Goal: Ask a question

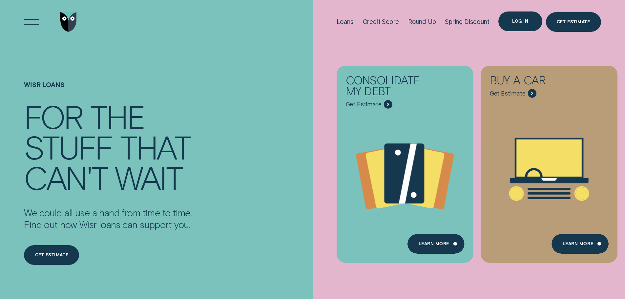
click at [522, 23] on div "Log in" at bounding box center [520, 21] width 16 height 4
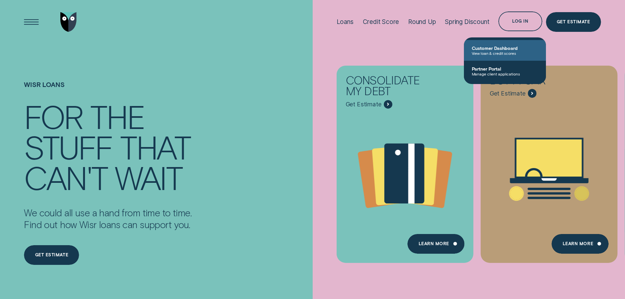
click at [506, 53] on span "View loan & credit scores" at bounding box center [505, 53] width 66 height 5
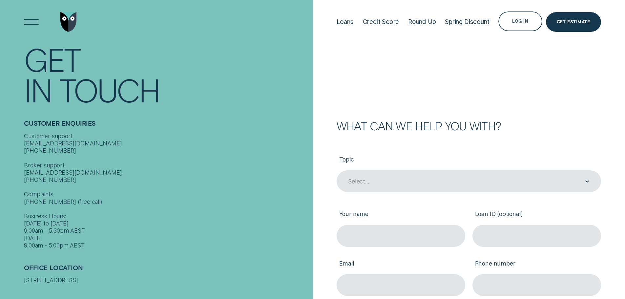
click at [532, 128] on div "What can we help you with?" at bounding box center [468, 125] width 264 height 11
drag, startPoint x: 505, startPoint y: 102, endPoint x: 477, endPoint y: 90, distance: 30.0
click at [505, 102] on form "What can we help you with? Topic Select... Your name Loan ID (optional) Email P…" at bounding box center [468, 239] width 312 height 478
